Goal: Task Accomplishment & Management: Use online tool/utility

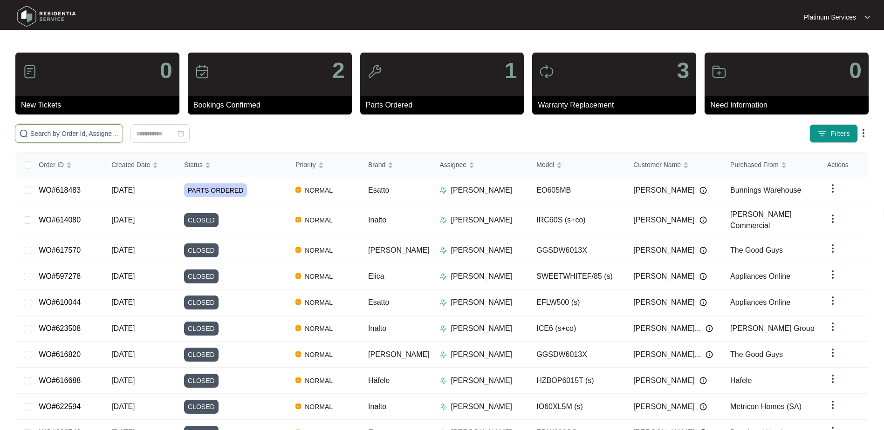
click at [94, 136] on input "text" at bounding box center [74, 134] width 89 height 10
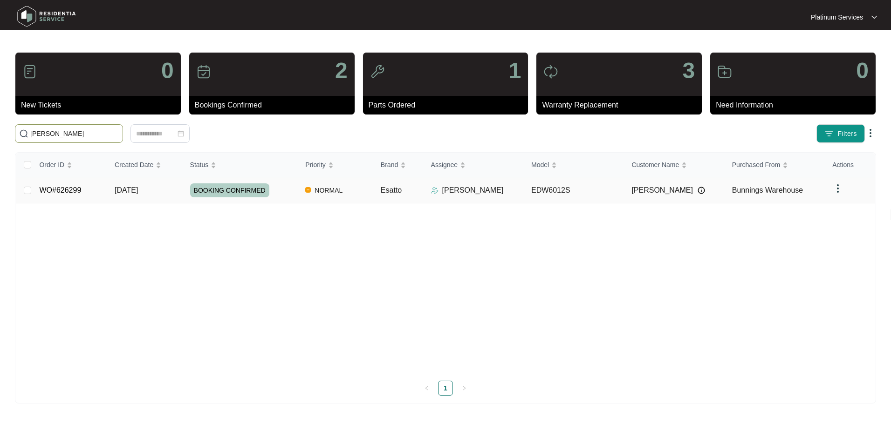
type input "[PERSON_NAME]"
click at [283, 197] on div "BOOKING CONFIRMED" at bounding box center [244, 191] width 108 height 14
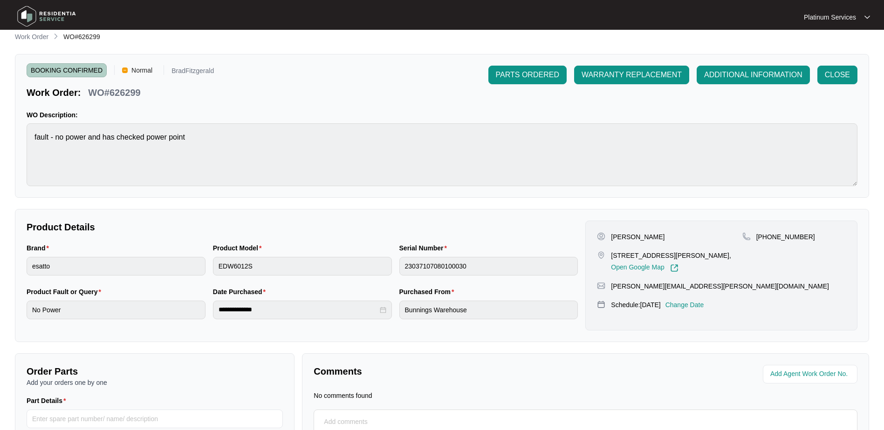
scroll to position [100, 0]
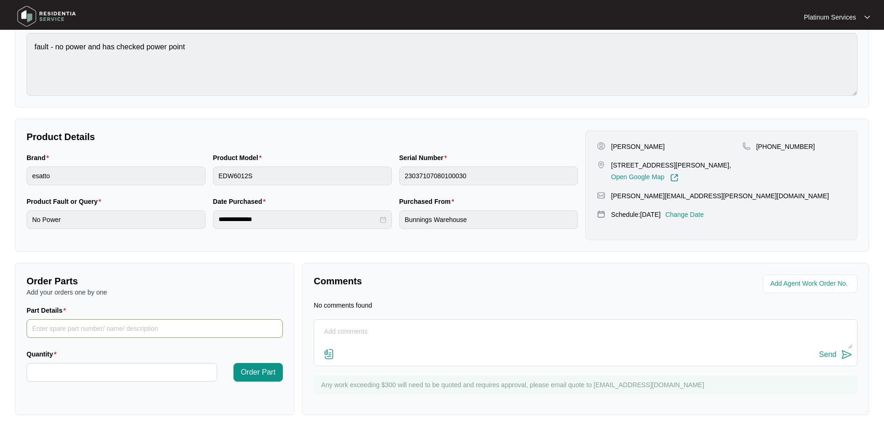
click at [131, 326] on input "Part Details" at bounding box center [155, 329] width 256 height 19
click at [136, 325] on input "Part Details" at bounding box center [155, 329] width 256 height 19
paste input "(SP12885"
click at [35, 328] on input "(SP12885" at bounding box center [155, 329] width 256 height 19
type input "SP12885"
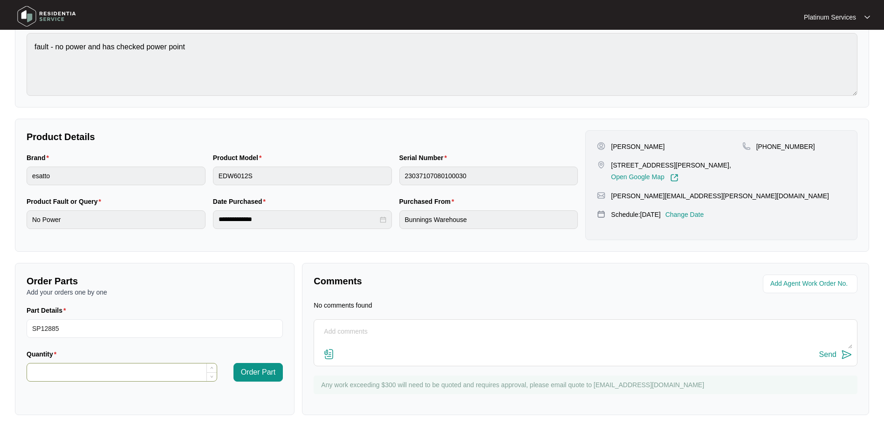
click at [62, 370] on input "Quantity" at bounding box center [122, 373] width 190 height 18
type input "*"
click at [255, 373] on span "Order Part" at bounding box center [258, 372] width 35 height 11
click at [403, 336] on textarea at bounding box center [585, 336] width 533 height 24
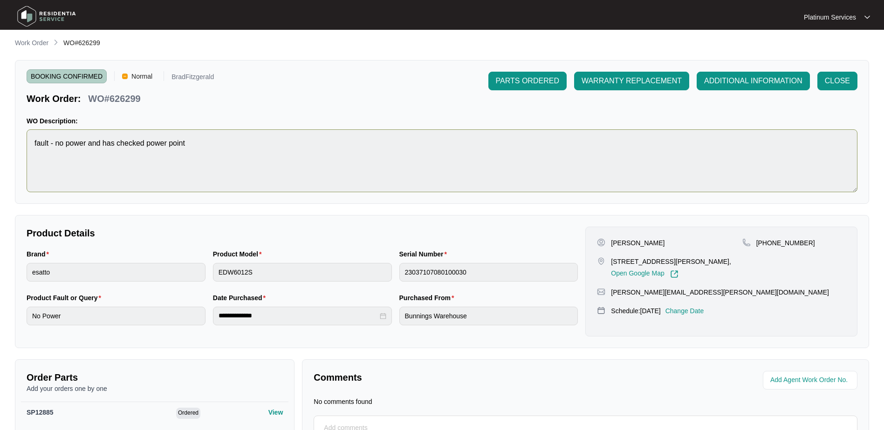
scroll to position [0, 0]
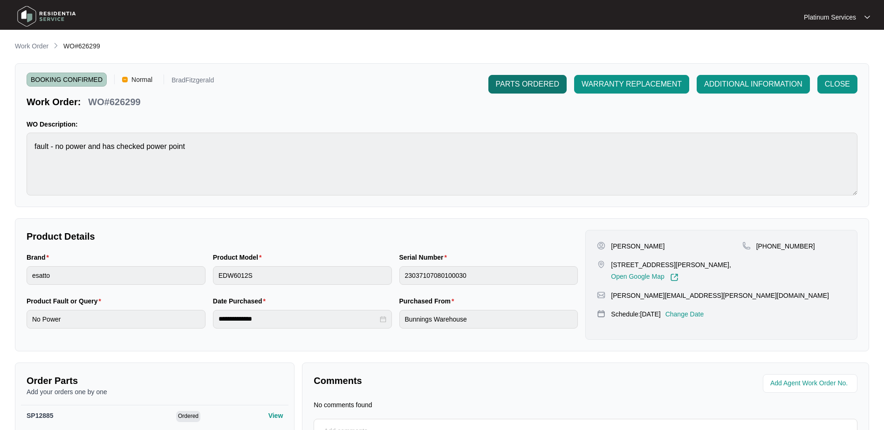
drag, startPoint x: 509, startPoint y: 77, endPoint x: 504, endPoint y: 77, distance: 5.1
click at [509, 77] on button "PARTS ORDERED" at bounding box center [527, 84] width 78 height 19
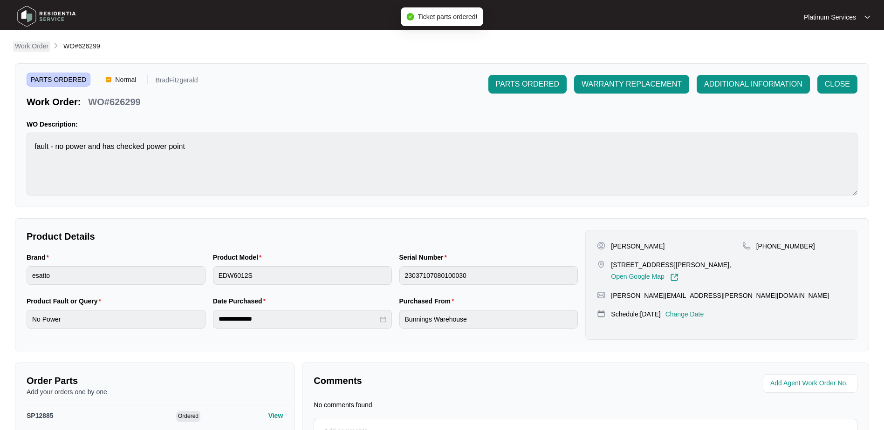
click at [30, 47] on p "Work Order" at bounding box center [32, 45] width 34 height 9
